Goal: Navigation & Orientation: Find specific page/section

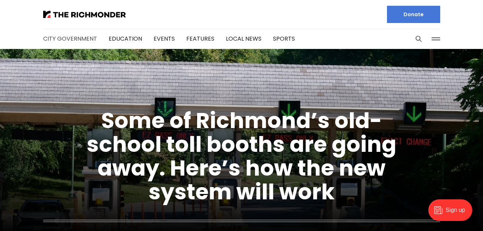
click at [77, 39] on link "City Government" at bounding box center [70, 39] width 54 height 8
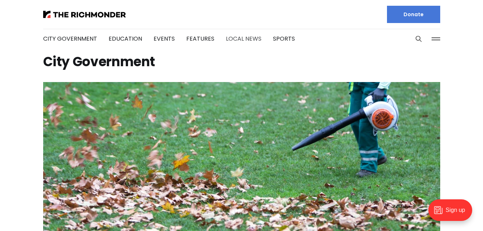
click at [238, 40] on link "Local News" at bounding box center [244, 39] width 36 height 8
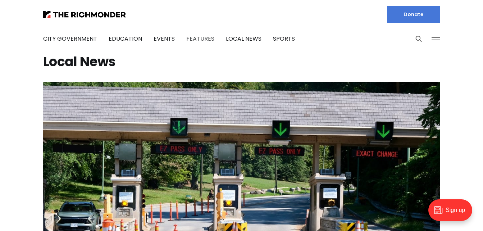
click at [195, 37] on link "Features" at bounding box center [200, 39] width 28 height 8
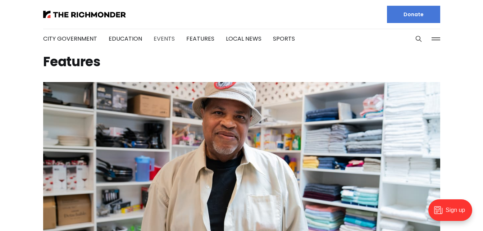
click at [162, 38] on link "Events" at bounding box center [164, 39] width 21 height 8
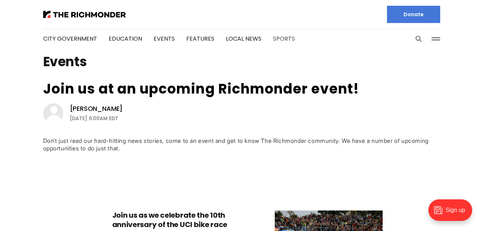
click at [279, 38] on link "Sports" at bounding box center [284, 39] width 22 height 8
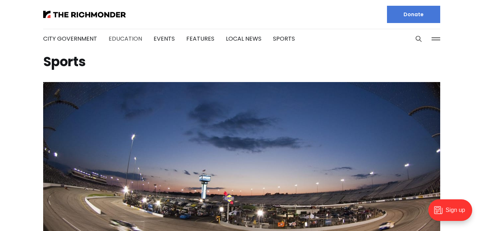
click at [128, 40] on link "Education" at bounding box center [125, 39] width 33 height 8
